Goal: Find specific page/section: Find specific page/section

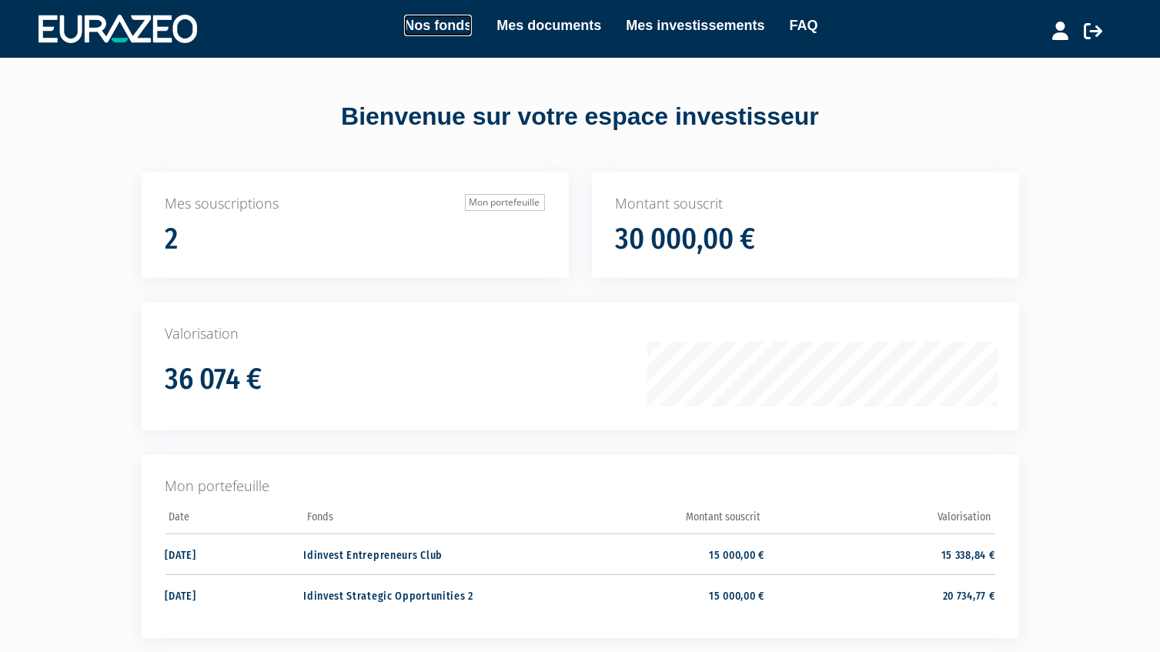
click at [425, 29] on link "Nos fonds" at bounding box center [438, 26] width 68 height 22
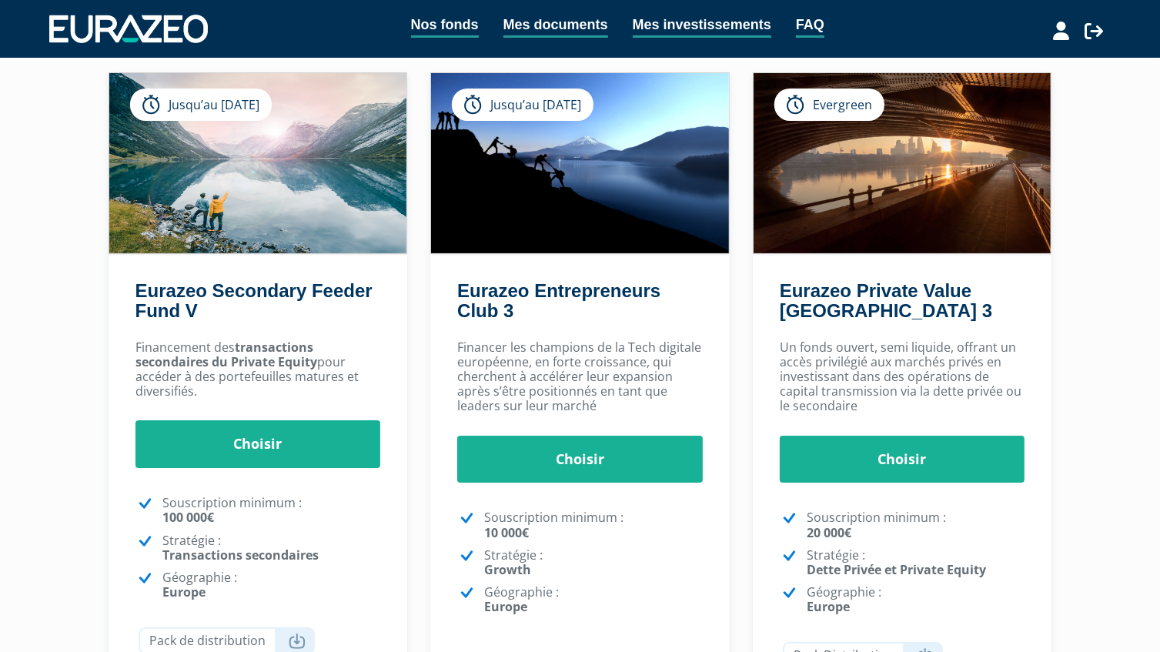
scroll to position [231, 0]
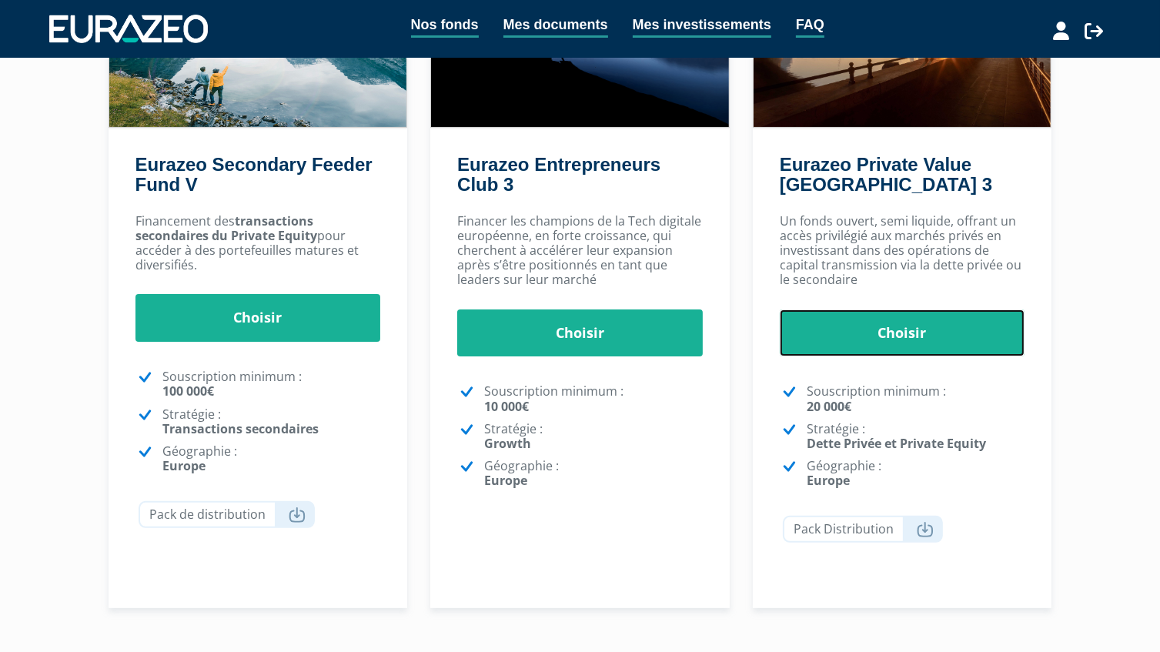
click at [877, 337] on link "Choisir" at bounding box center [902, 333] width 245 height 48
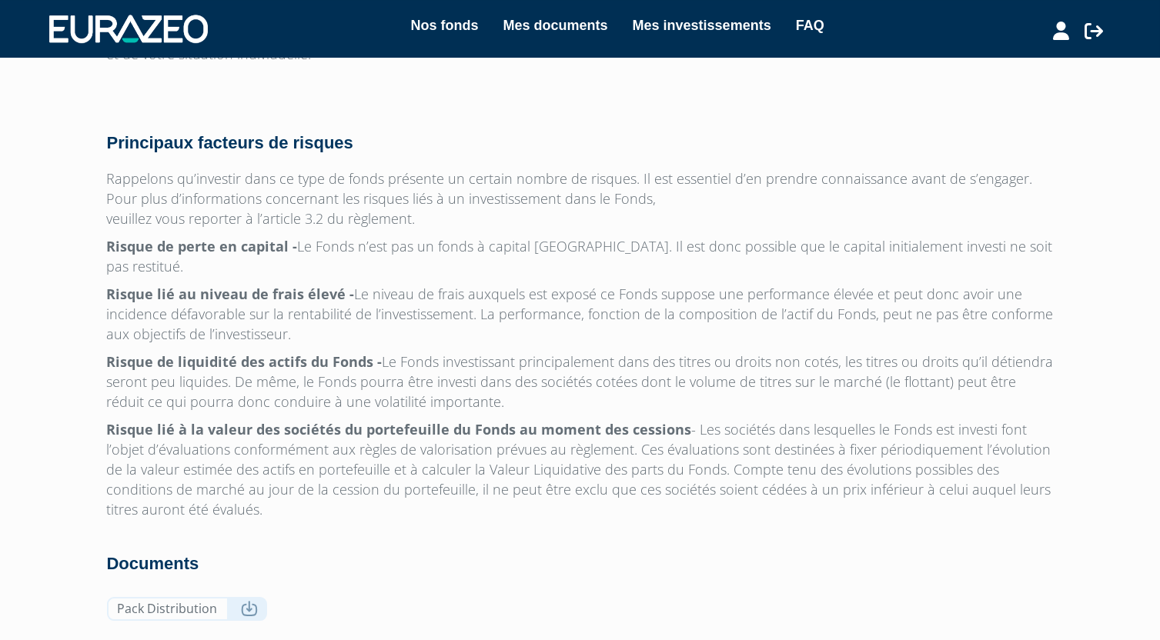
scroll to position [4721, 0]
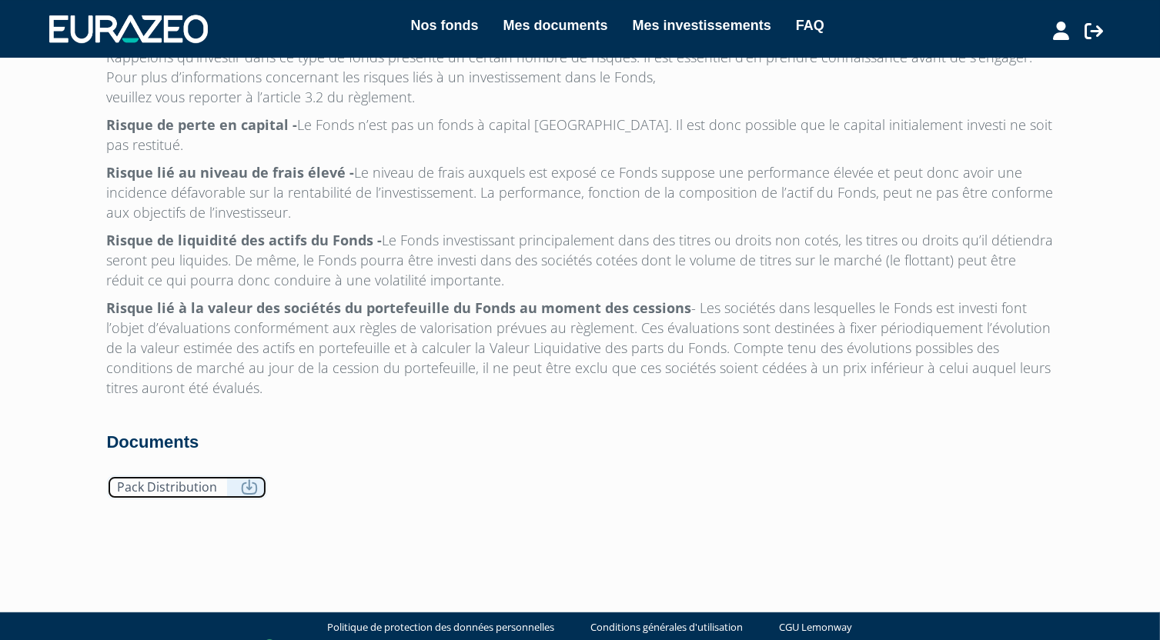
click at [199, 476] on link "Pack Distribution" at bounding box center [187, 488] width 160 height 24
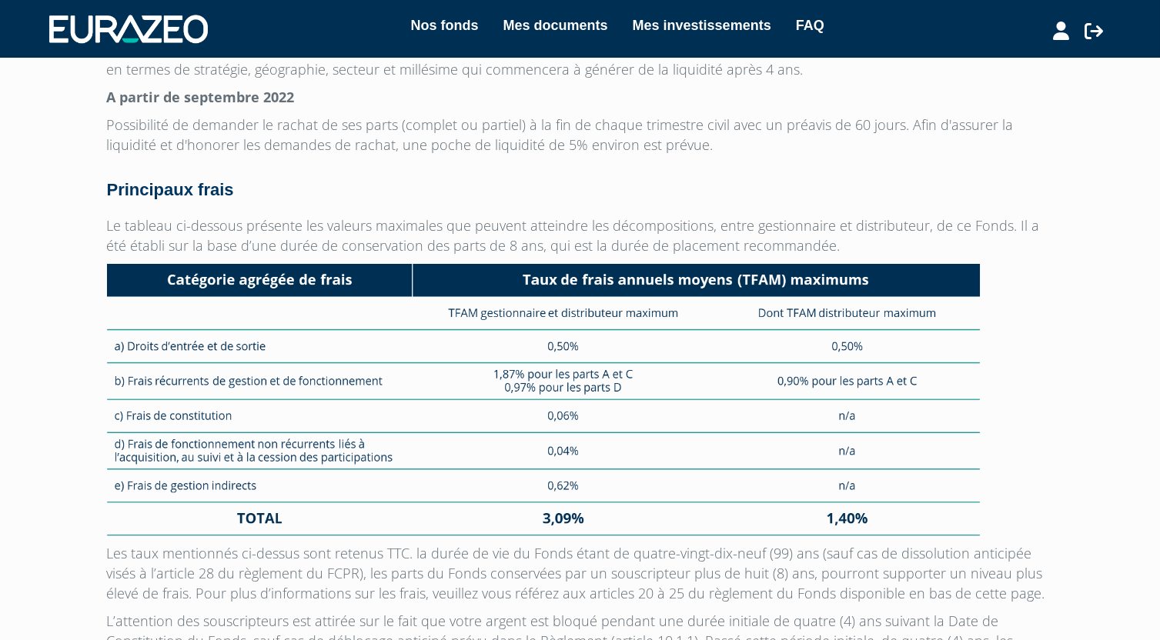
scroll to position [3720, 0]
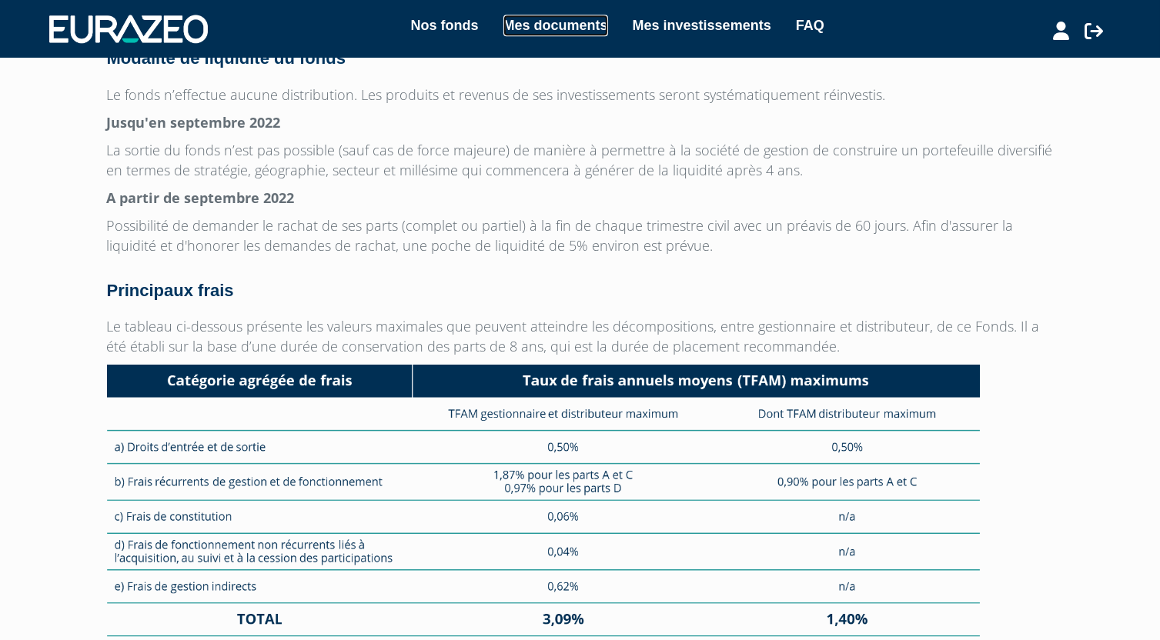
click at [571, 27] on link "Mes documents" at bounding box center [555, 26] width 105 height 22
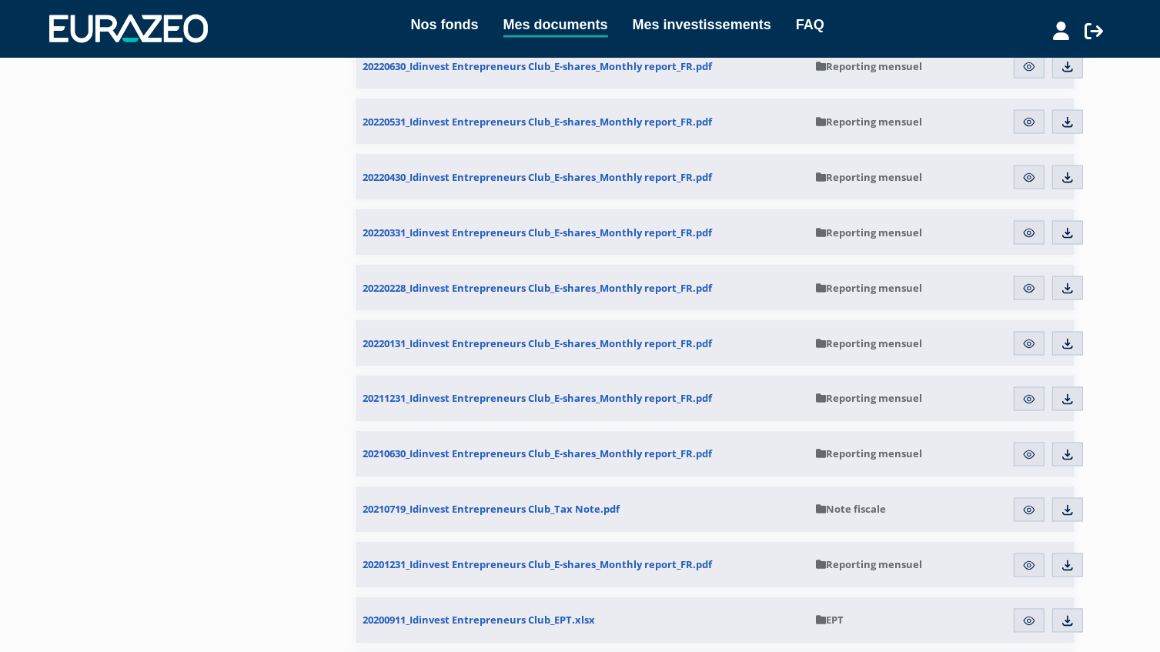
scroll to position [2537, 0]
